Goal: Task Accomplishment & Management: Manage account settings

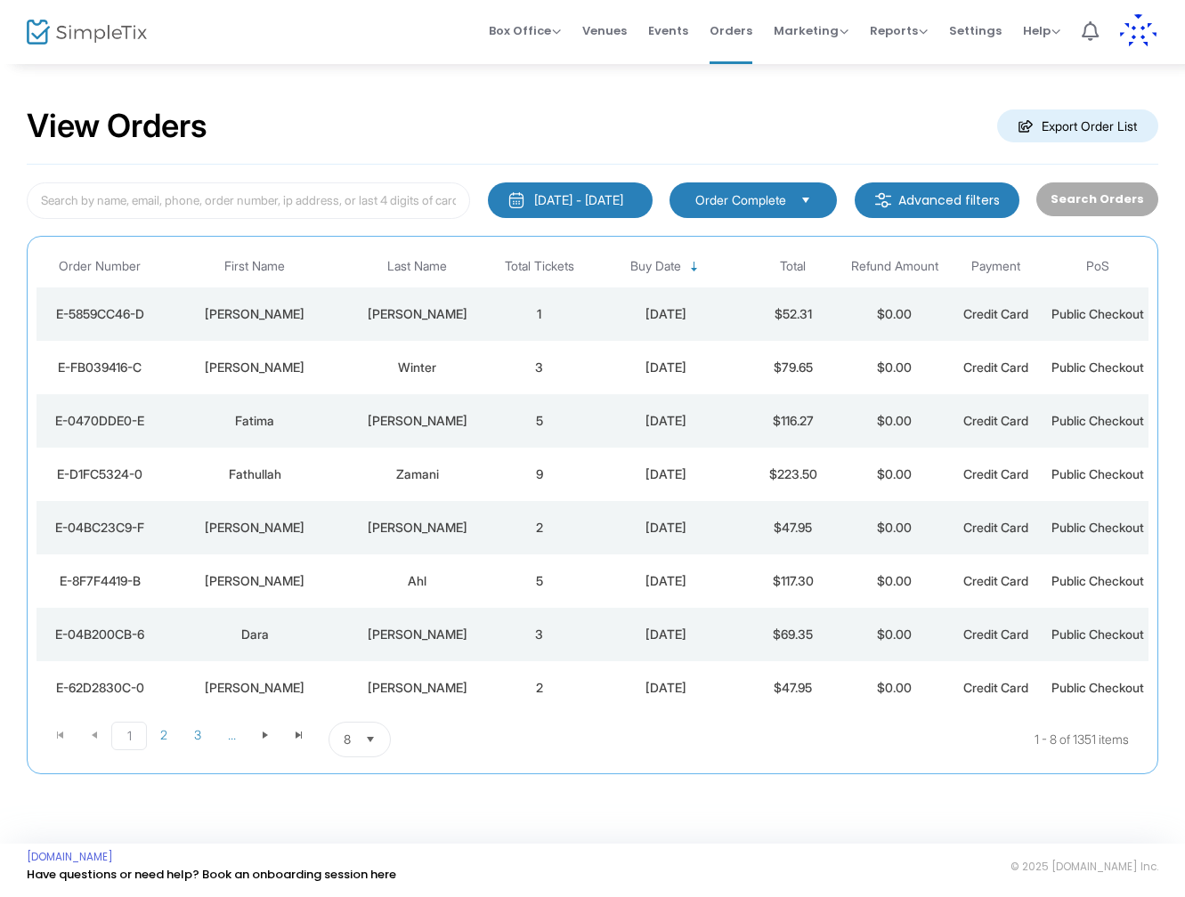
click at [661, 320] on div "[DATE]" at bounding box center [666, 314] width 143 height 18
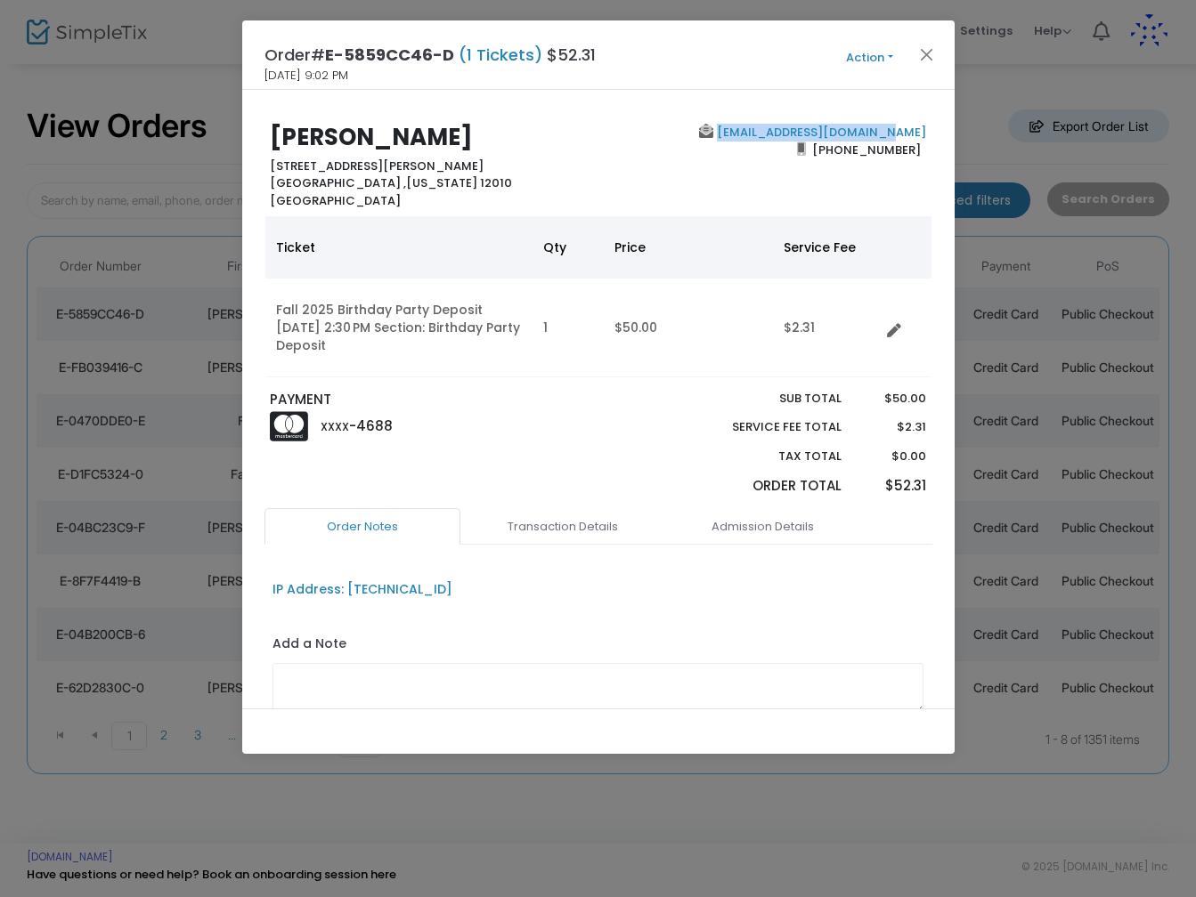
drag, startPoint x: 920, startPoint y: 124, endPoint x: 744, endPoint y: 139, distance: 176.0
click at [744, 139] on div "[EMAIL_ADDRESS][DOMAIN_NAME] [PHONE_NUMBER]" at bounding box center [766, 166] width 336 height 85
copy link "[EMAIL_ADDRESS][DOMAIN_NAME]"
click at [921, 58] on button "Close" at bounding box center [925, 54] width 23 height 23
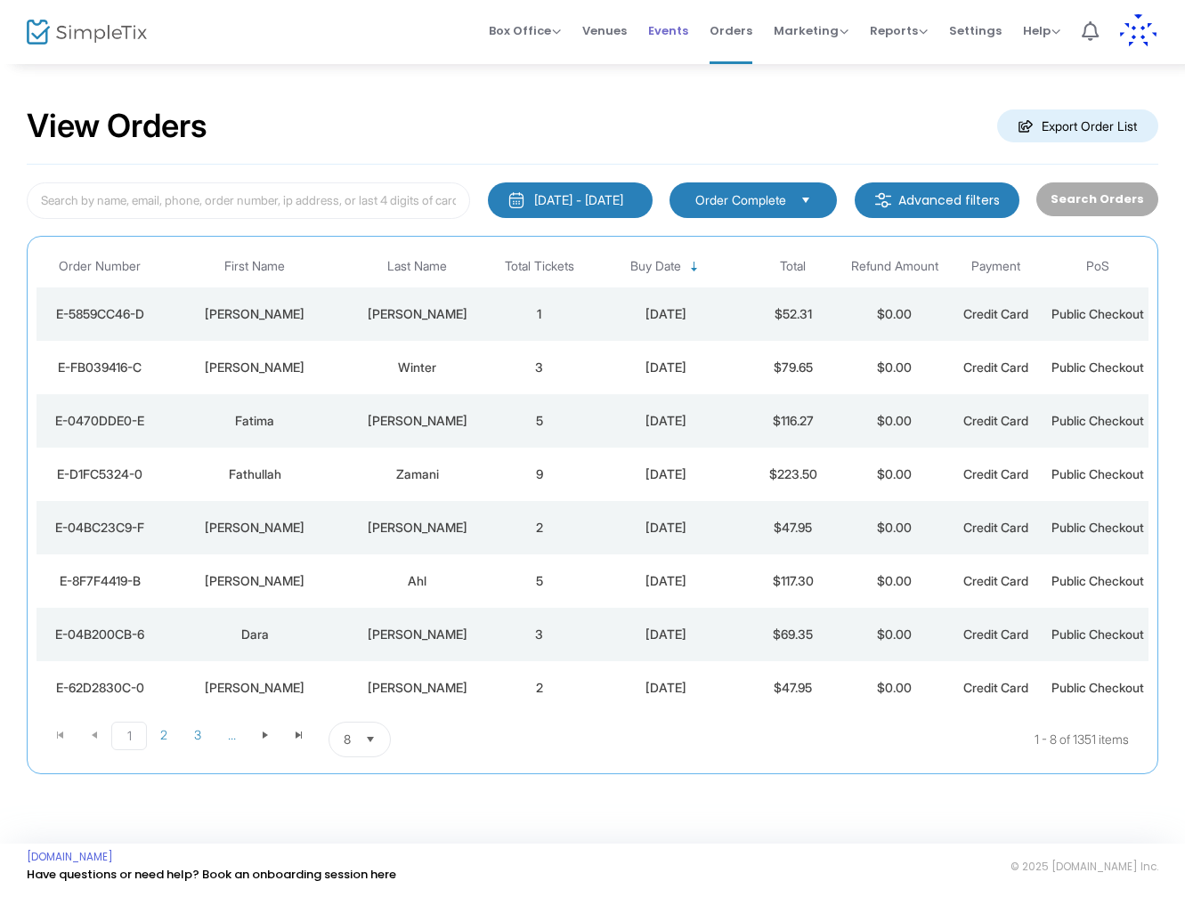
click at [669, 32] on span "Events" at bounding box center [668, 30] width 40 height 45
